Goal: Information Seeking & Learning: Learn about a topic

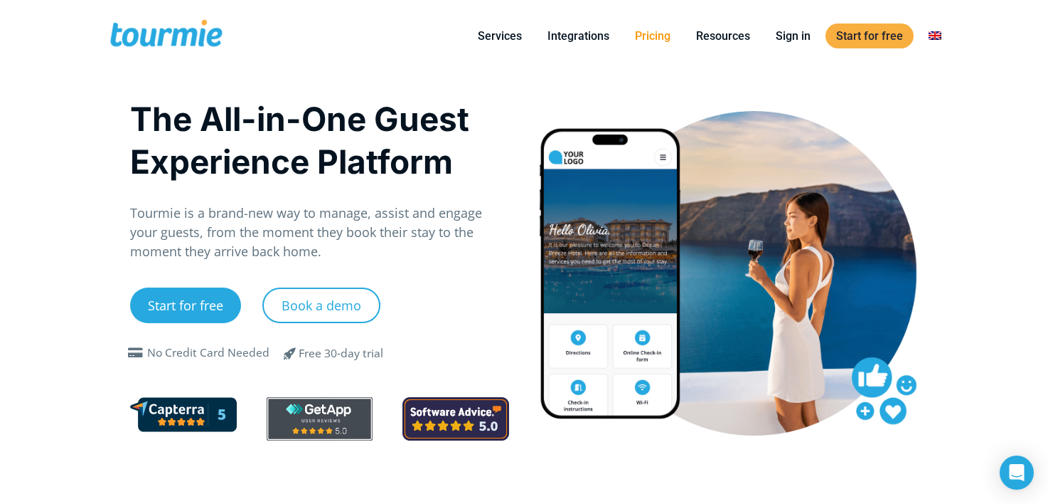
click at [656, 37] on link "Pricing" at bounding box center [652, 36] width 57 height 18
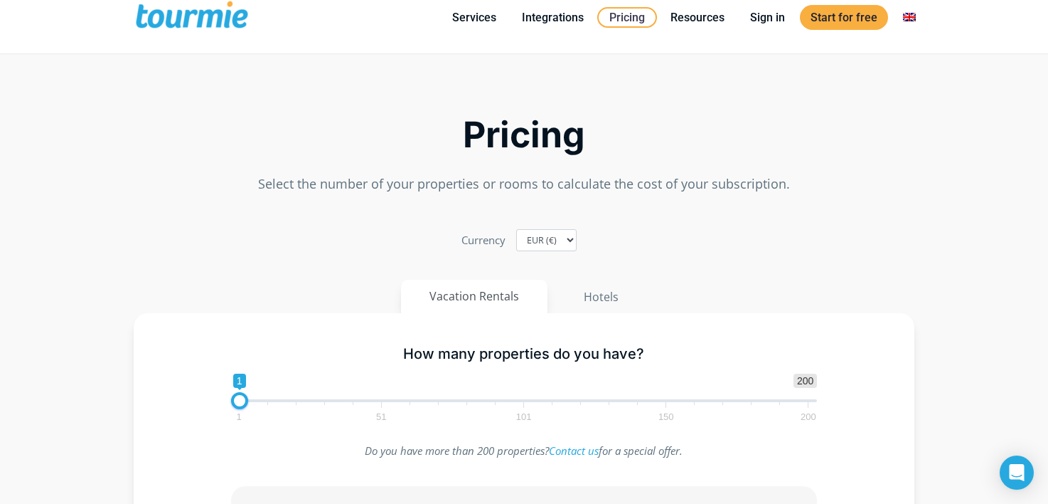
scroll to position [111, 0]
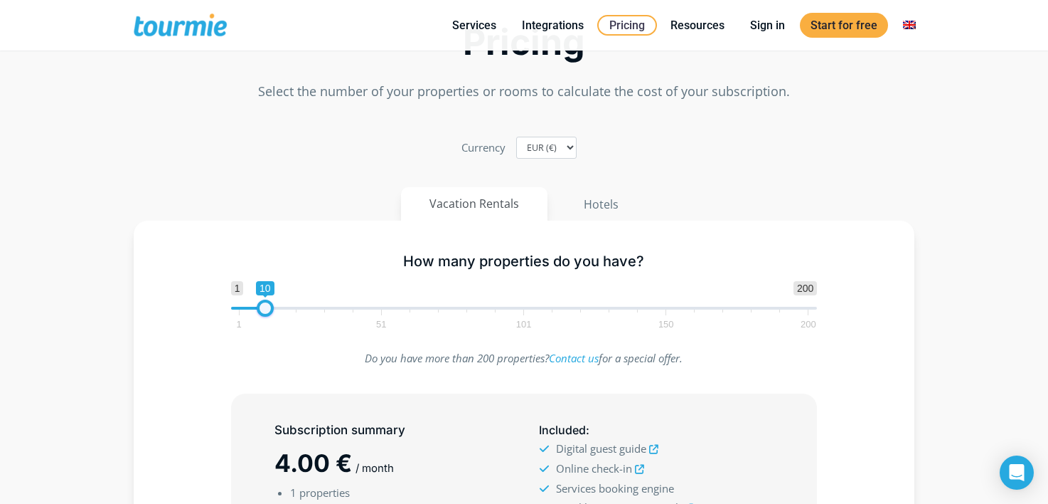
type input "9"
drag, startPoint x: 243, startPoint y: 312, endPoint x: 265, endPoint y: 314, distance: 22.9
click at [265, 314] on span at bounding box center [262, 307] width 17 height 17
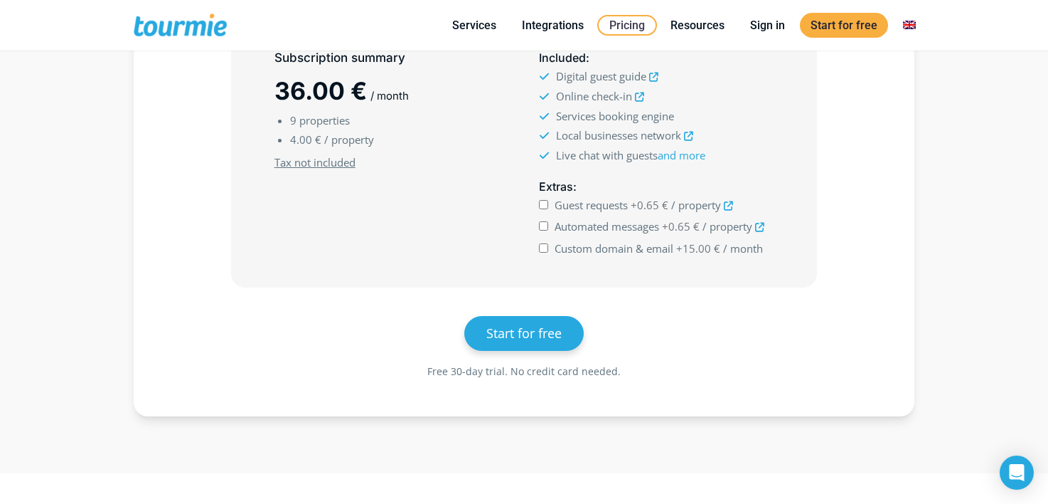
scroll to position [489, 0]
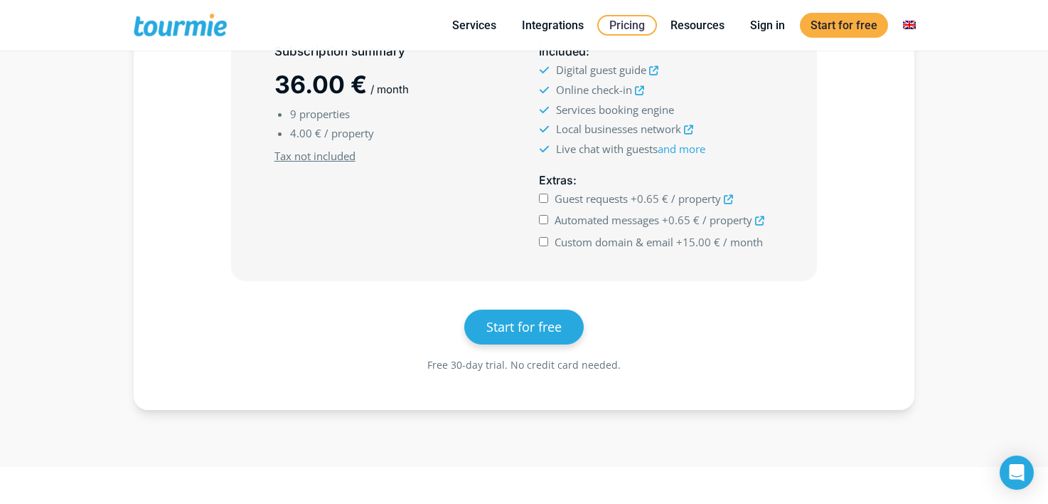
click at [546, 196] on input "Guest requests +0.65 € / property" at bounding box center [543, 197] width 9 height 9
checkbox input "true"
click at [546, 221] on input "Automated messages +0.65 € / property" at bounding box center [543, 219] width 9 height 9
checkbox input "true"
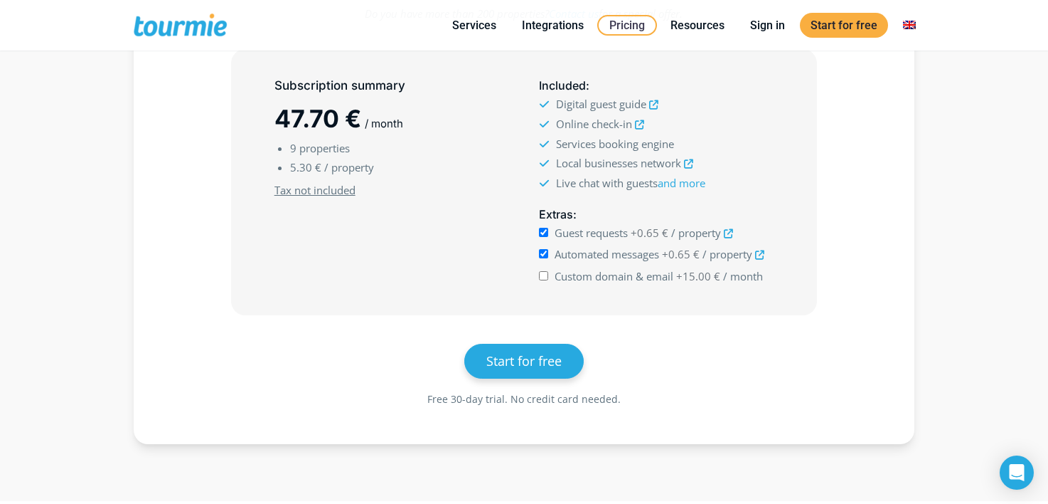
click at [542, 277] on input "Custom domain & email +15.00 € / month" at bounding box center [543, 275] width 9 height 9
checkbox input "true"
click at [1021, 465] on icon "Open Intercom Messenger" at bounding box center [1017, 472] width 16 height 18
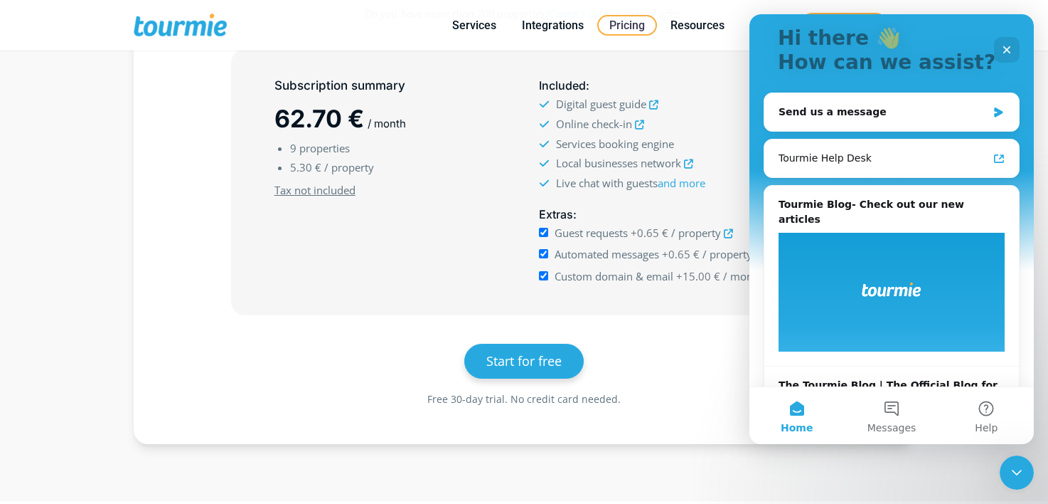
scroll to position [80, 0]
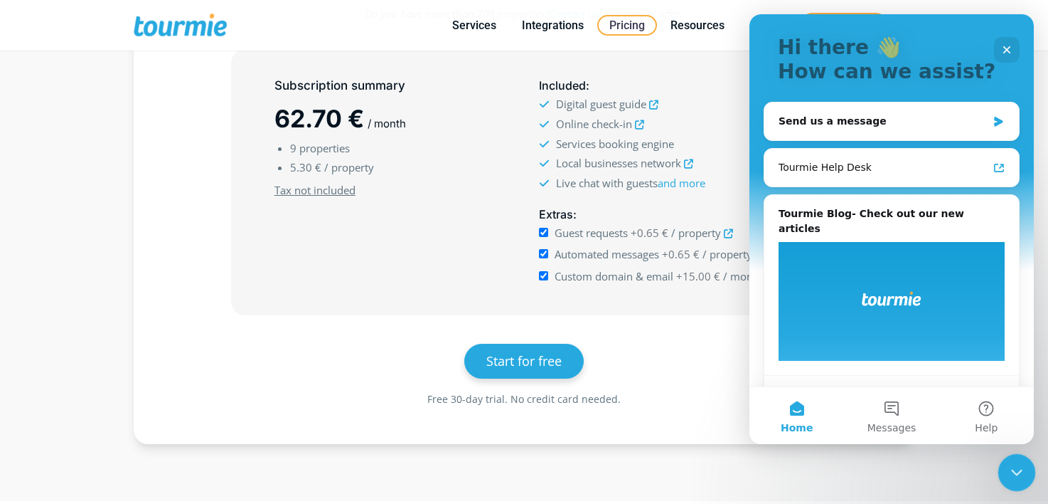
click at [1023, 473] on div "Close Intercom Messenger" at bounding box center [1015, 470] width 34 height 34
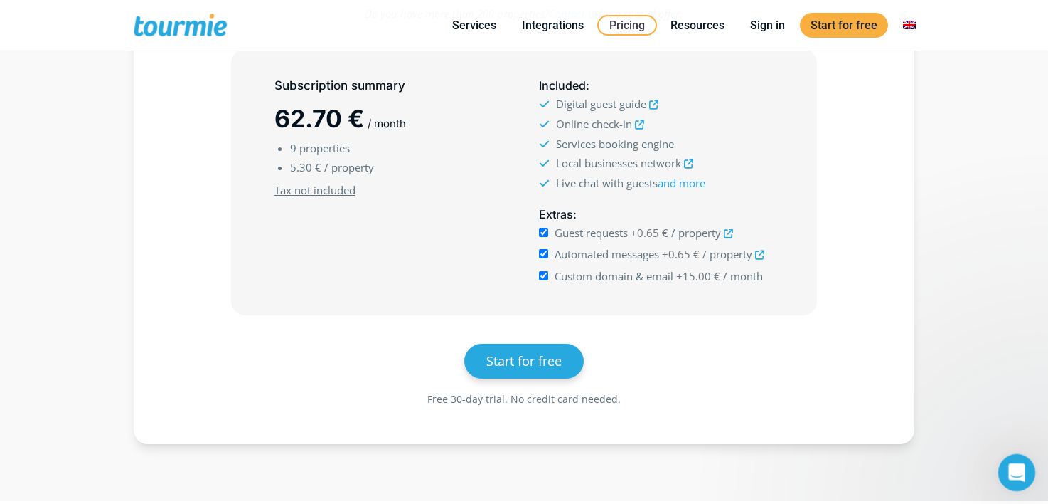
scroll to position [0, 0]
